Goal: Task Accomplishment & Management: Complete application form

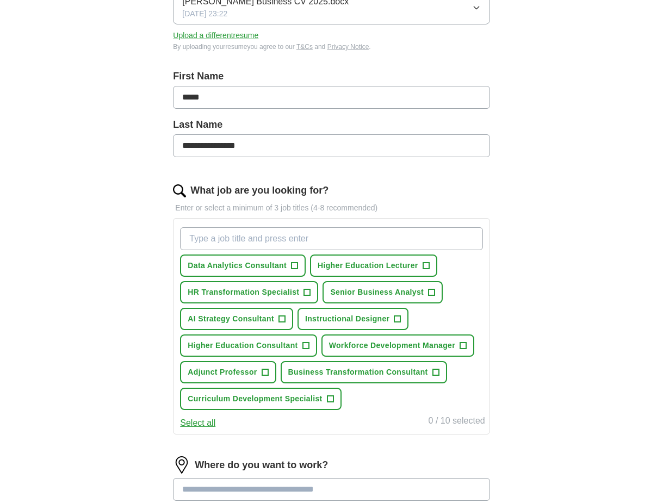
scroll to position [163, 0]
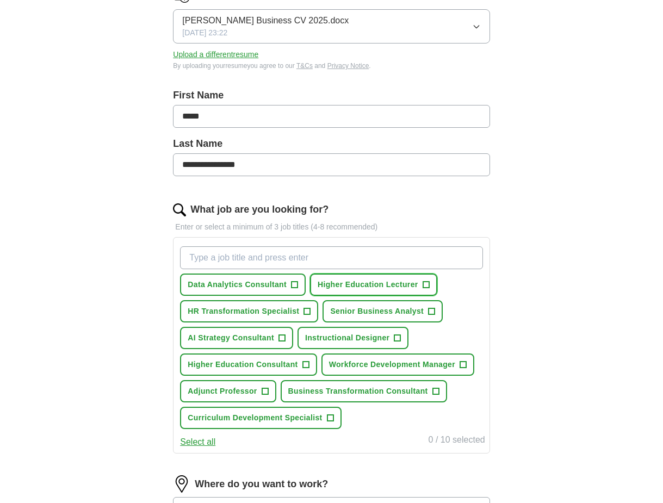
click at [428, 281] on span "+" at bounding box center [426, 285] width 7 height 9
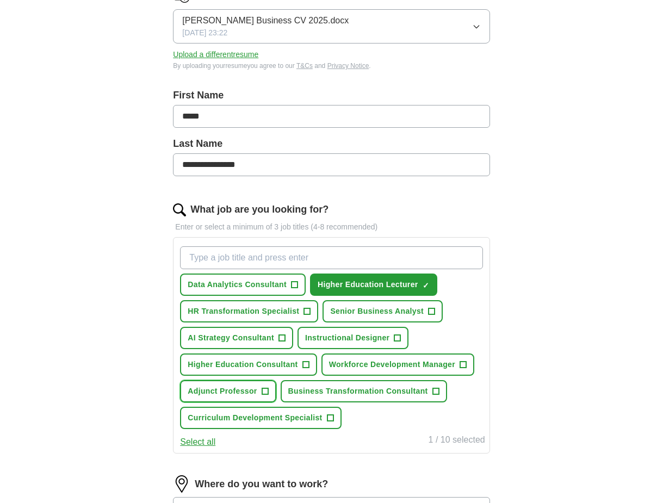
click at [266, 391] on span "+" at bounding box center [265, 391] width 7 height 9
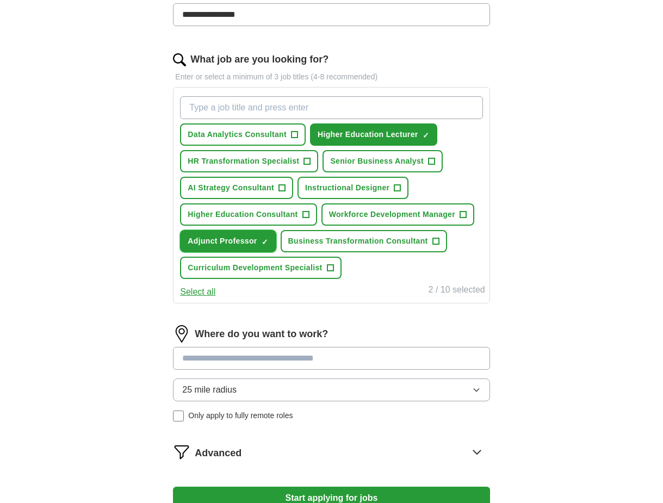
scroll to position [326, 0]
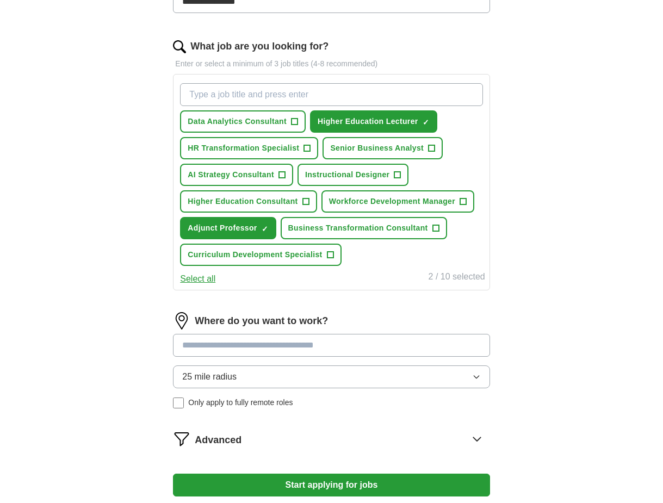
click at [257, 340] on input at bounding box center [331, 345] width 317 height 23
type input "*"
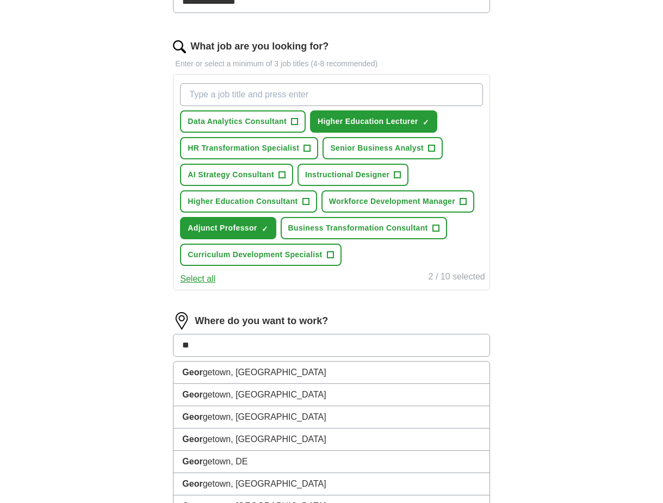
type input "*"
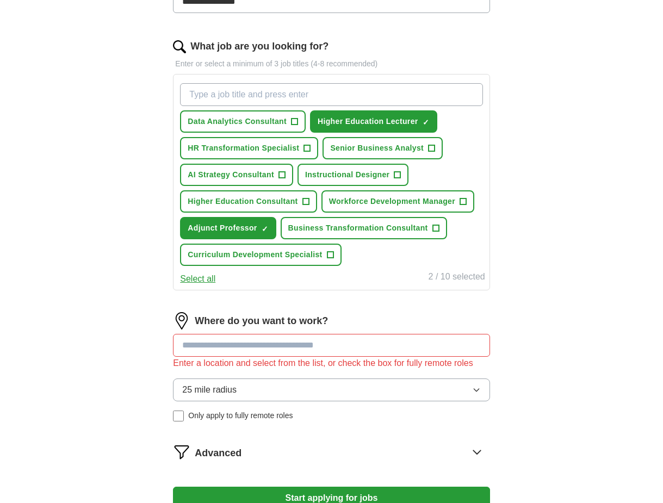
click at [179, 400] on div "25 mile radius Only apply to fully remote roles" at bounding box center [331, 400] width 317 height 43
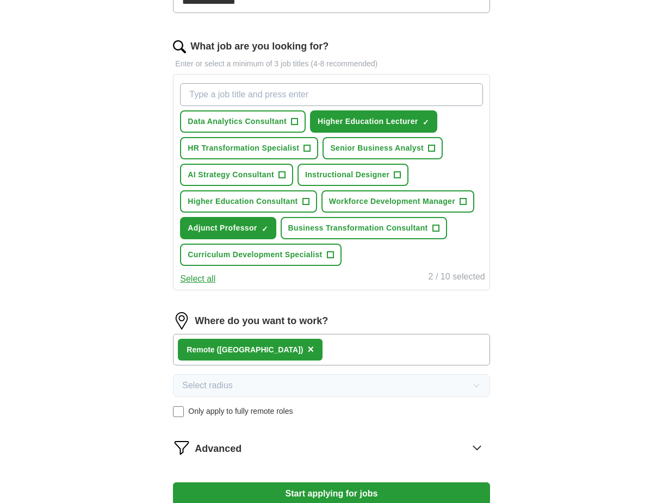
click at [240, 87] on input "What job are you looking for?" at bounding box center [331, 94] width 303 height 23
type input "Professor"
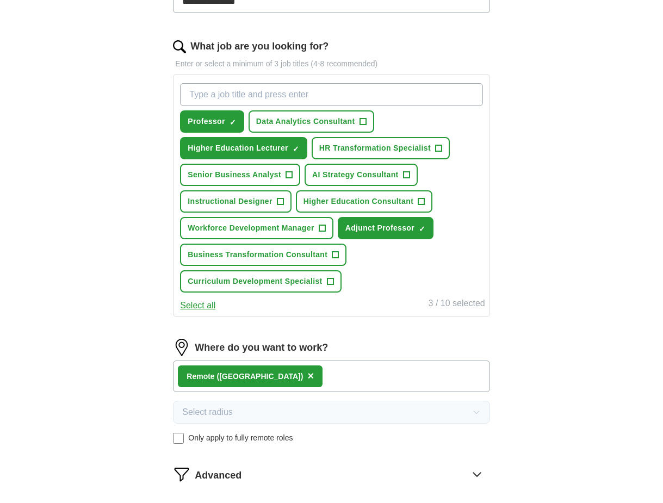
click at [221, 95] on input "What job are you looking for?" at bounding box center [331, 94] width 303 height 23
type input "Faculty Associate"
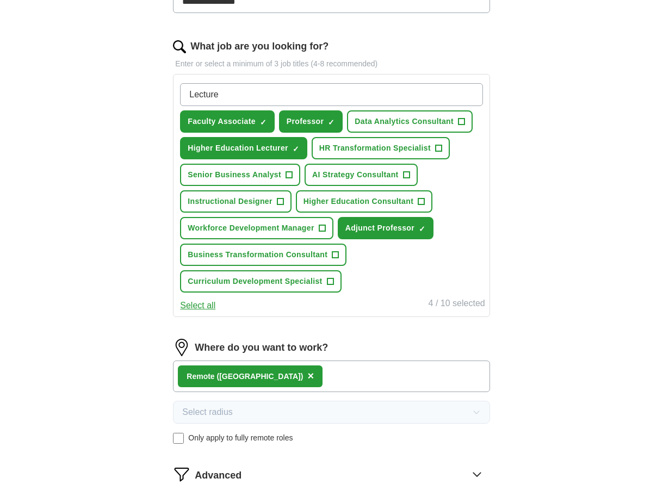
type input "Lecturer"
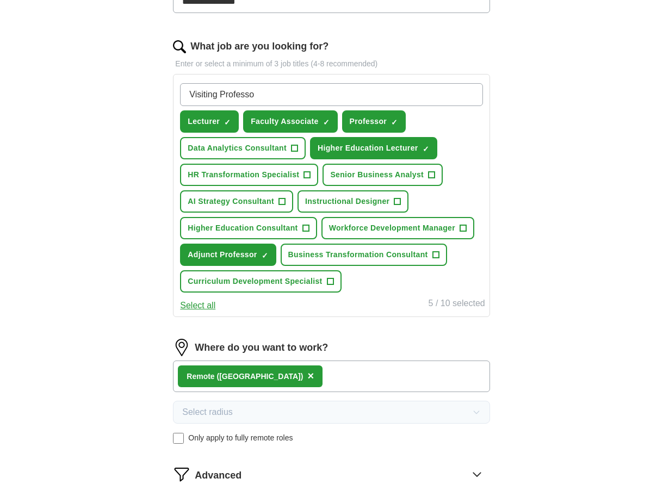
type input "Visiting Professor"
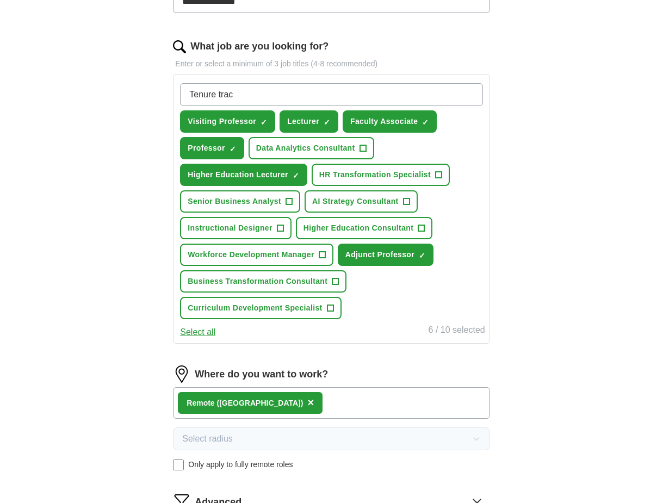
type input "Tenure track"
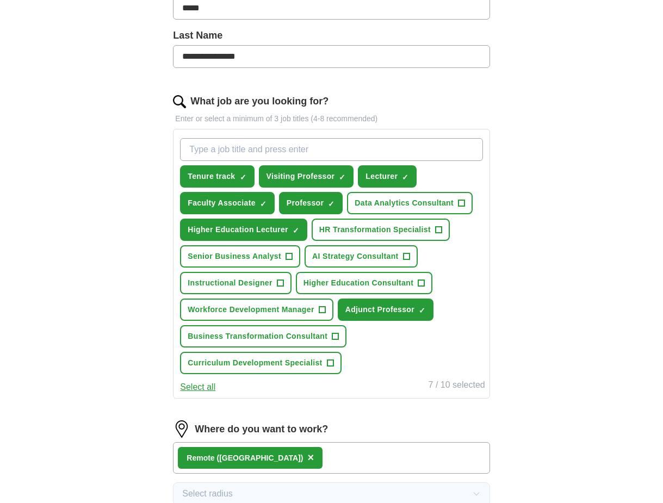
scroll to position [272, 0]
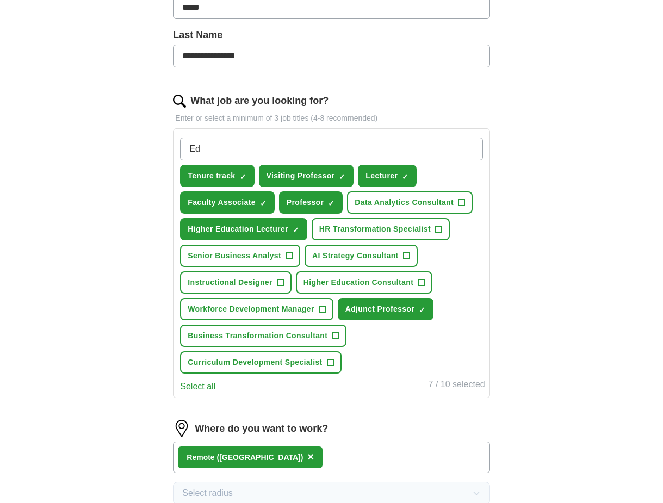
type input "E"
type input "Higher Education Professor"
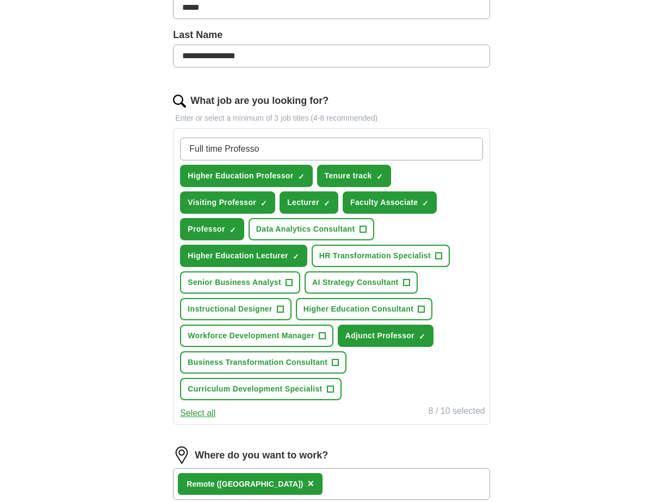
type input "Full time Professor"
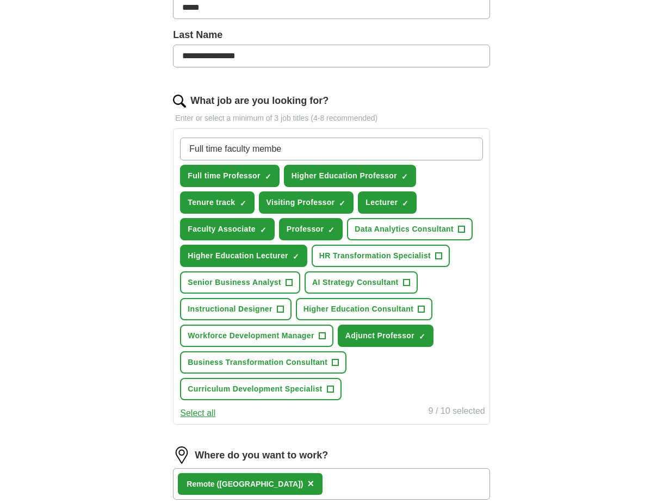
type input "Full time faculty member"
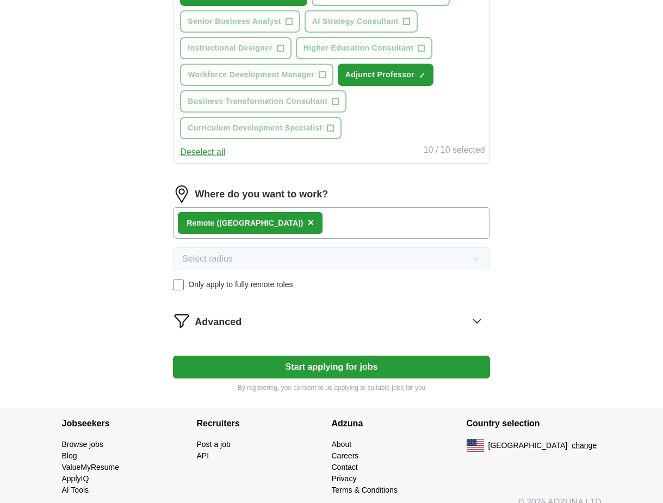
scroll to position [575, 0]
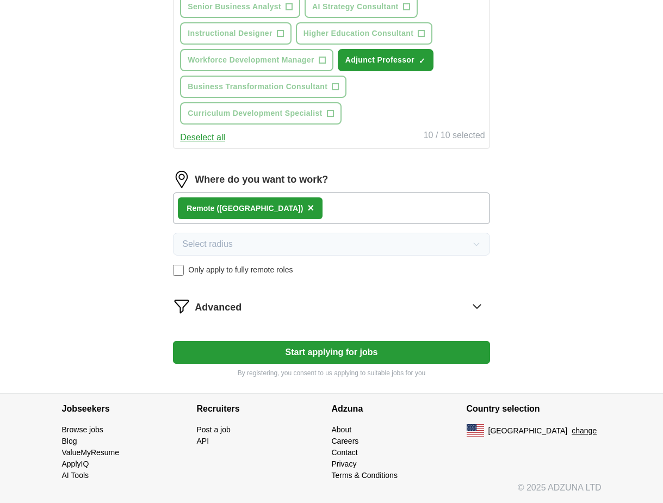
click at [369, 357] on button "Start applying for jobs" at bounding box center [331, 352] width 317 height 23
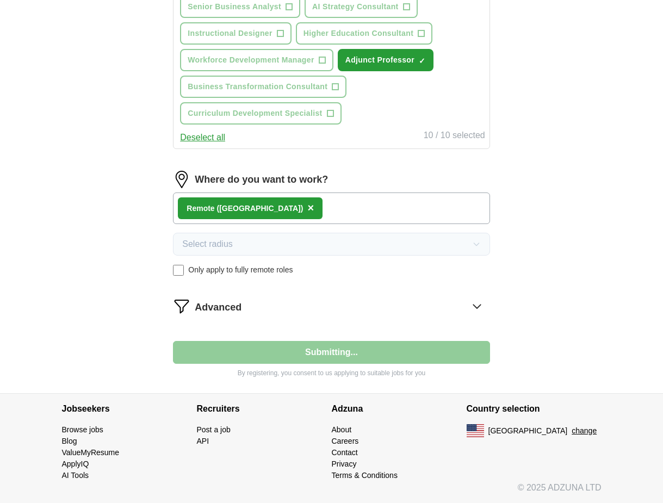
select select "**"
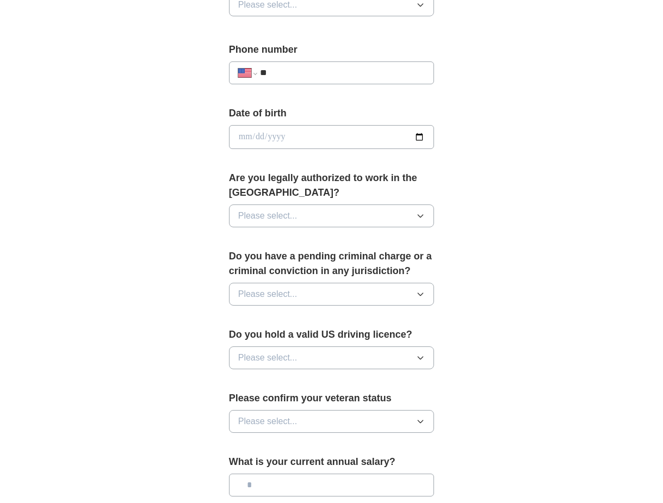
scroll to position [544, 0]
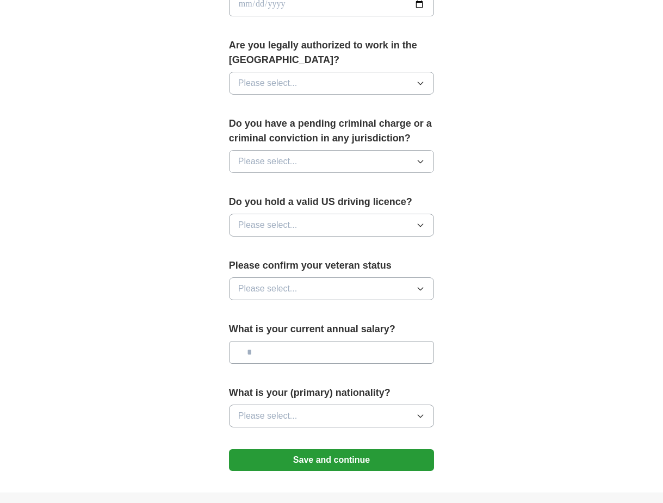
click at [363, 463] on button "Save and continue" at bounding box center [332, 460] width 206 height 22
